Goal: Transaction & Acquisition: Obtain resource

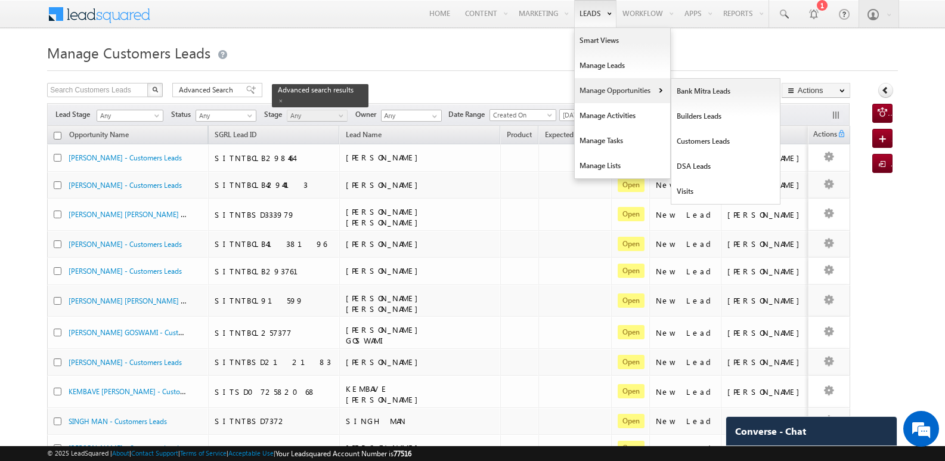
click at [584, 92] on link "Manage Opportunities" at bounding box center [622, 90] width 95 height 25
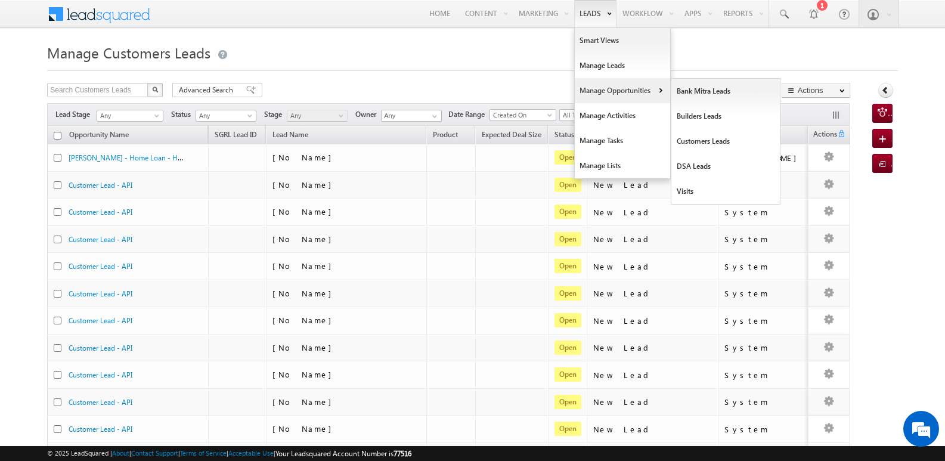
click at [598, 88] on link "Manage Opportunities" at bounding box center [622, 90] width 95 height 25
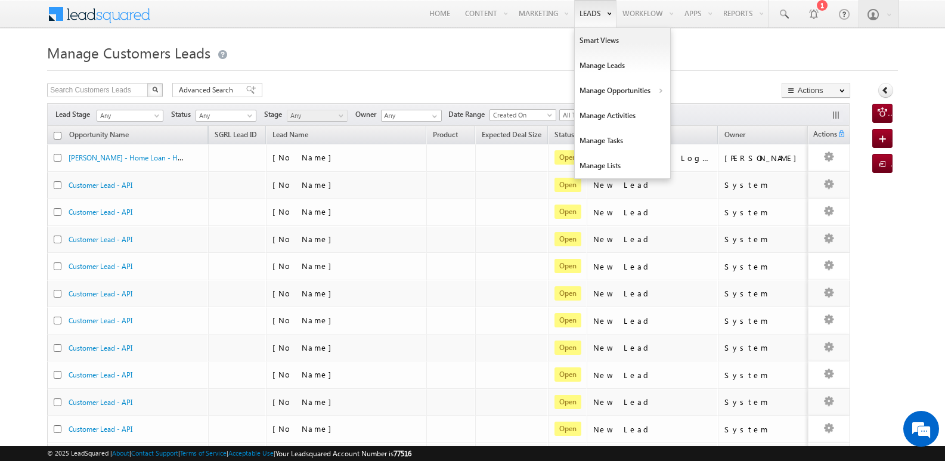
click at [578, 12] on link "Leads" at bounding box center [595, 13] width 42 height 27
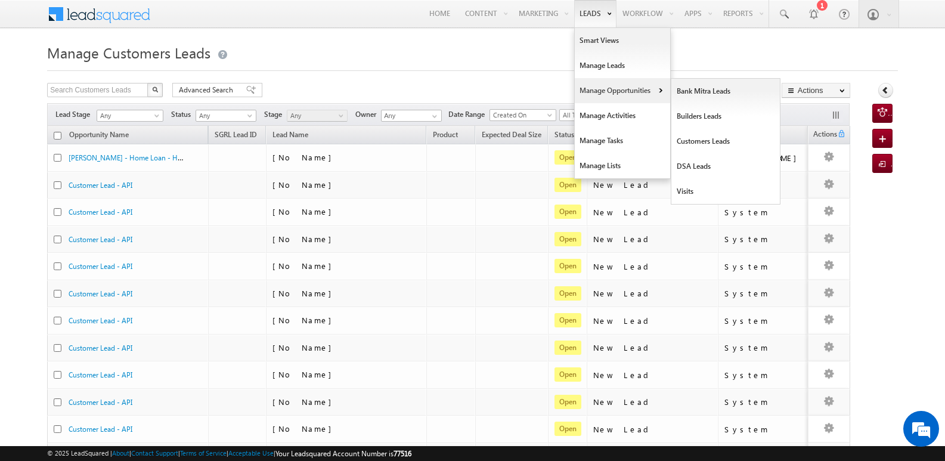
click at [586, 95] on link "Manage Opportunities" at bounding box center [622, 90] width 95 height 25
click at [701, 142] on link "Customers Leads" at bounding box center [725, 141] width 109 height 25
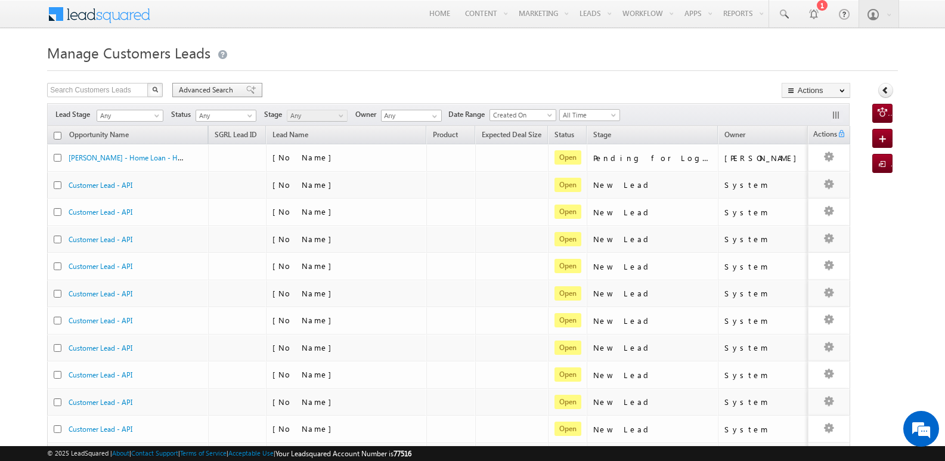
click at [246, 90] on span at bounding box center [251, 90] width 10 height 8
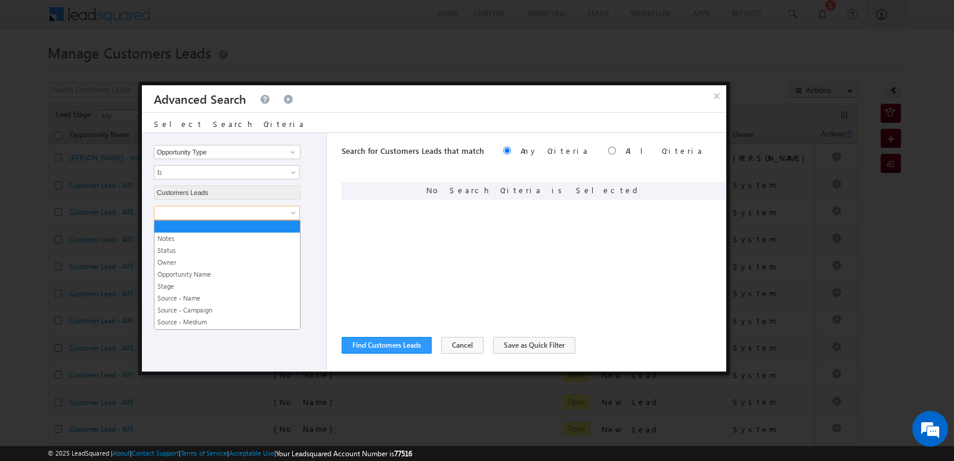
click at [287, 213] on link at bounding box center [227, 213] width 146 height 14
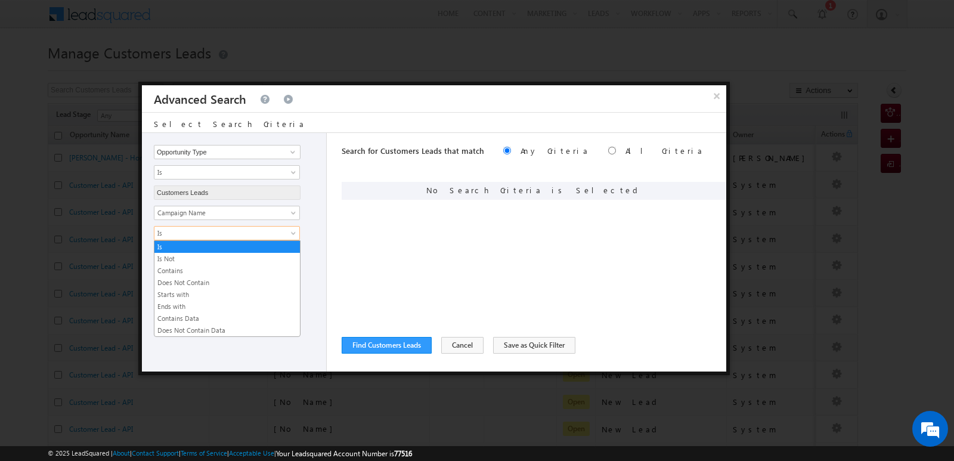
click at [278, 233] on span "Is" at bounding box center [218, 233] width 129 height 11
click at [191, 273] on link "Contains" at bounding box center [226, 270] width 145 height 11
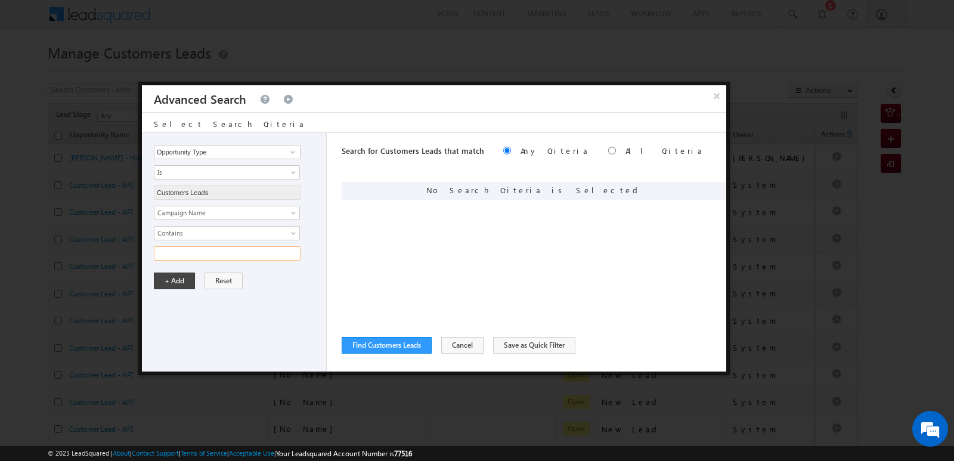
click at [209, 255] on input "text" at bounding box center [227, 253] width 147 height 14
type input "15SEP25"
click at [183, 278] on button "+ Add" at bounding box center [174, 280] width 41 height 17
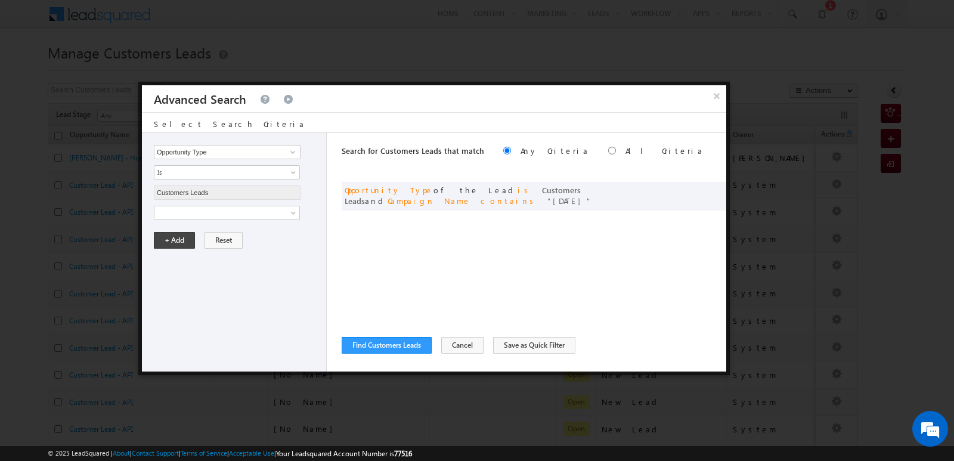
click at [331, 307] on div "Opportunity Type Lead Owner Sales Group Prospect Id Address 1 Address 2 Age Ass…" at bounding box center [434, 252] width 584 height 238
click at [393, 346] on button "Find Customers Leads" at bounding box center [387, 345] width 90 height 17
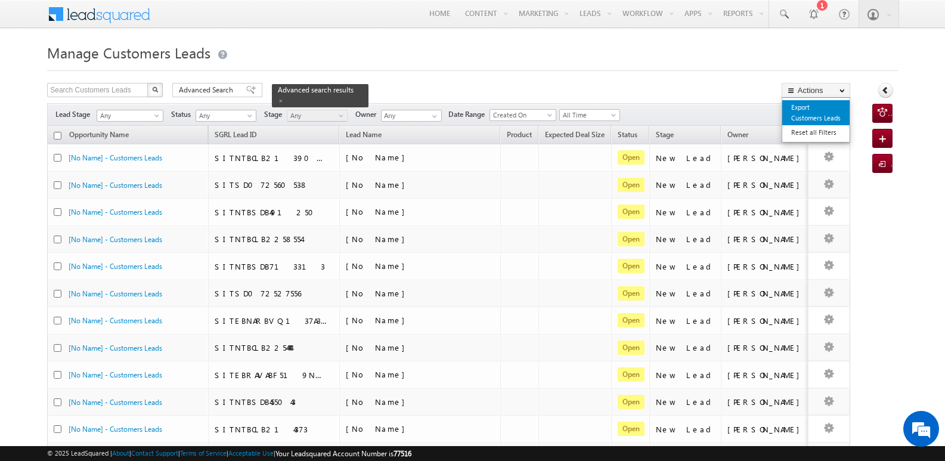
click at [801, 105] on link "Export Customers Leads" at bounding box center [815, 112] width 67 height 25
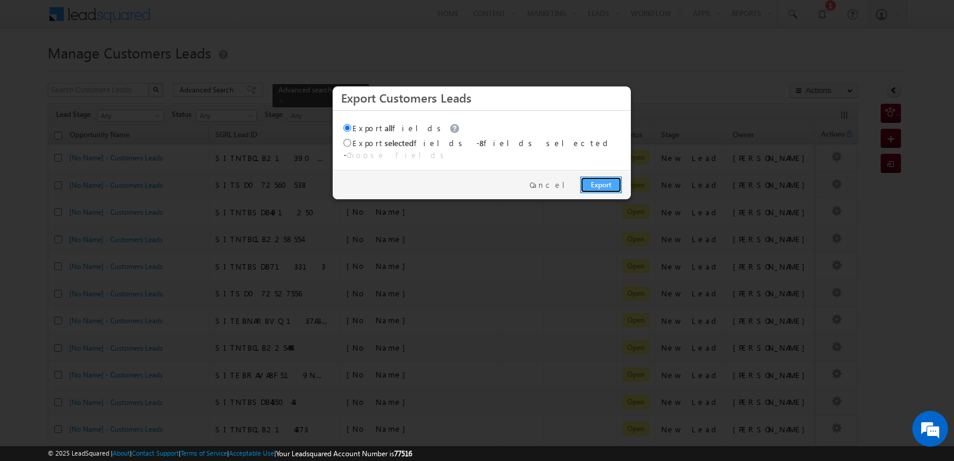
click at [617, 176] on link "Export" at bounding box center [601, 184] width 42 height 17
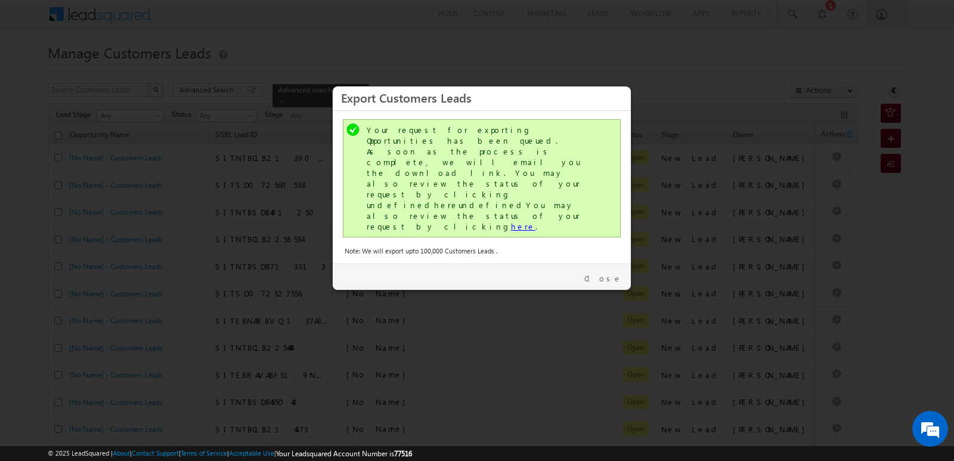
click at [511, 221] on link "here" at bounding box center [523, 226] width 24 height 10
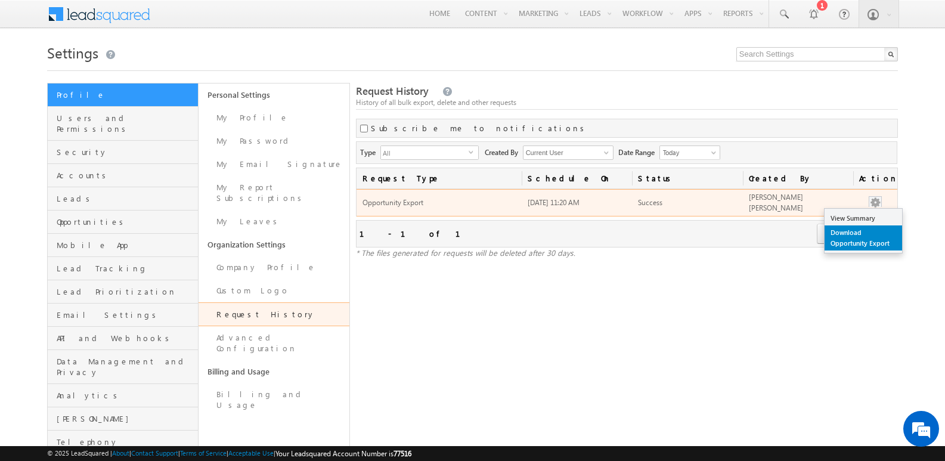
click at [863, 235] on link "Download Opportunity Export" at bounding box center [864, 237] width 78 height 25
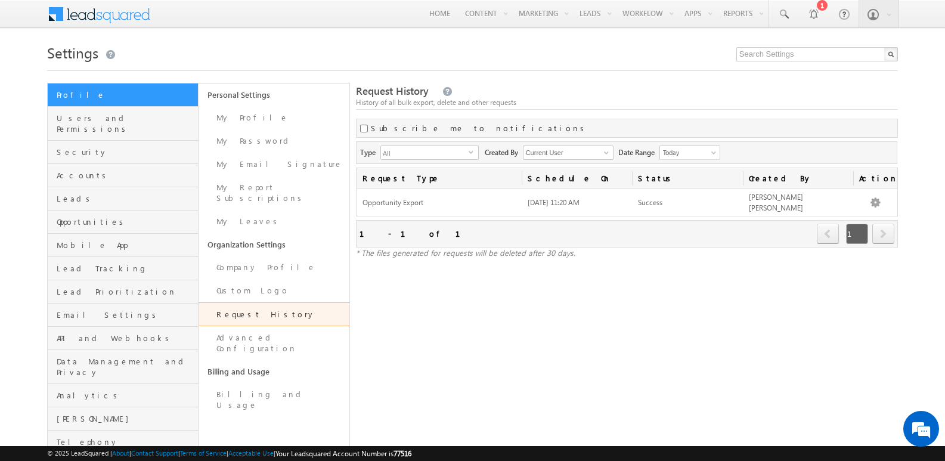
click at [573, 72] on div "Settings Profile Users and Permissions Security Accounts Leads Opportunities Mo…" at bounding box center [472, 247] width 851 height 414
